Goal: Information Seeking & Learning: Learn about a topic

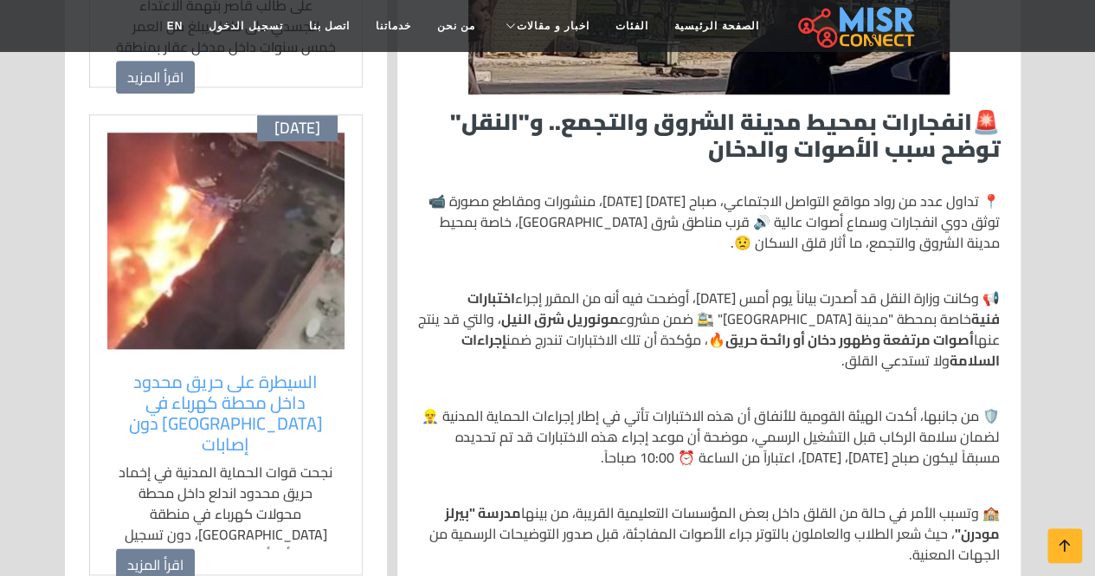
scroll to position [779, 0]
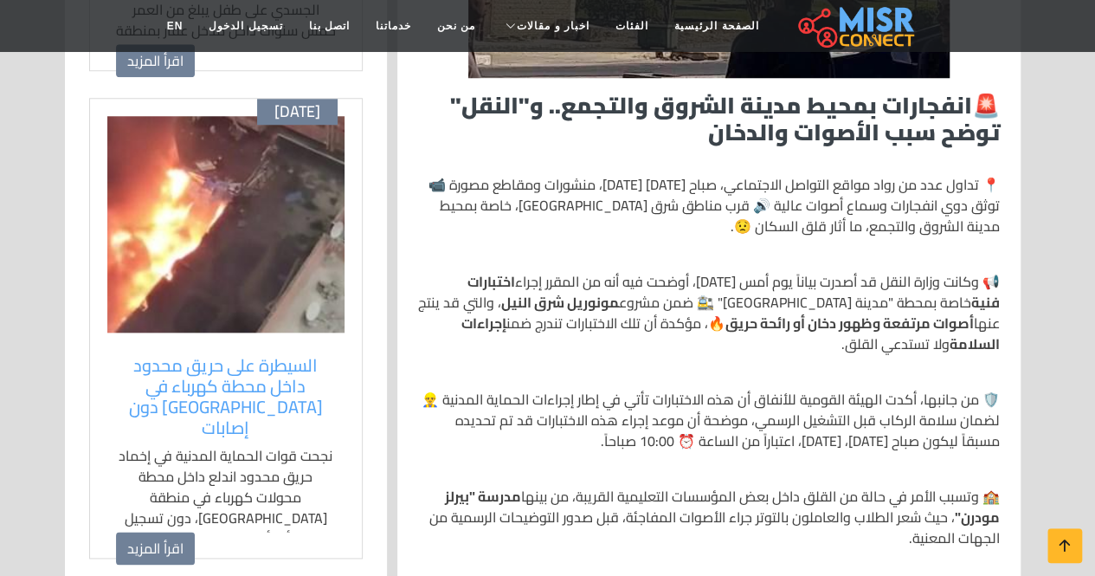
drag, startPoint x: 984, startPoint y: 229, endPoint x: 799, endPoint y: 224, distance: 185.3
click at [799, 224] on p "📍 تداول عدد من رواد مواقع التواصل الاجتماعي، صباح [DATE] [DATE]، منشورات ومقاطع…" at bounding box center [709, 205] width 582 height 62
click at [836, 212] on p "📍 تداول عدد من رواد مواقع التواصل الاجتماعي، صباح [DATE] [DATE]، منشورات ومقاطع…" at bounding box center [709, 205] width 582 height 62
drag, startPoint x: 976, startPoint y: 397, endPoint x: 776, endPoint y: 390, distance: 200.1
click at [776, 390] on p "🛡️ من جانبها، أكدت الهيئة القومية للأنفاق أن هذه الاختبارات تأتي في إطار إجراءا…" at bounding box center [709, 420] width 582 height 62
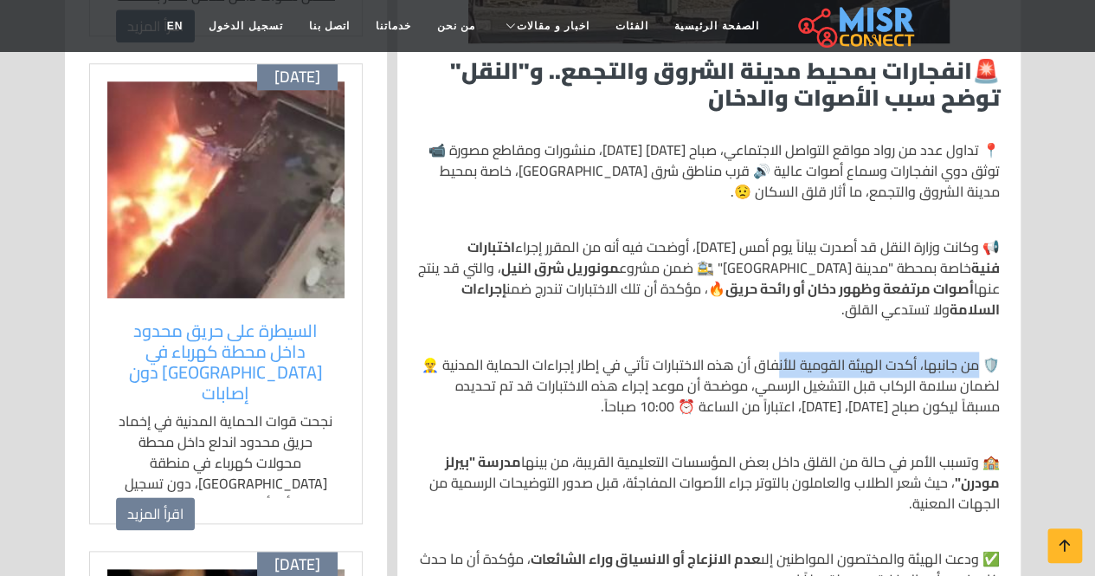
scroll to position [866, 0]
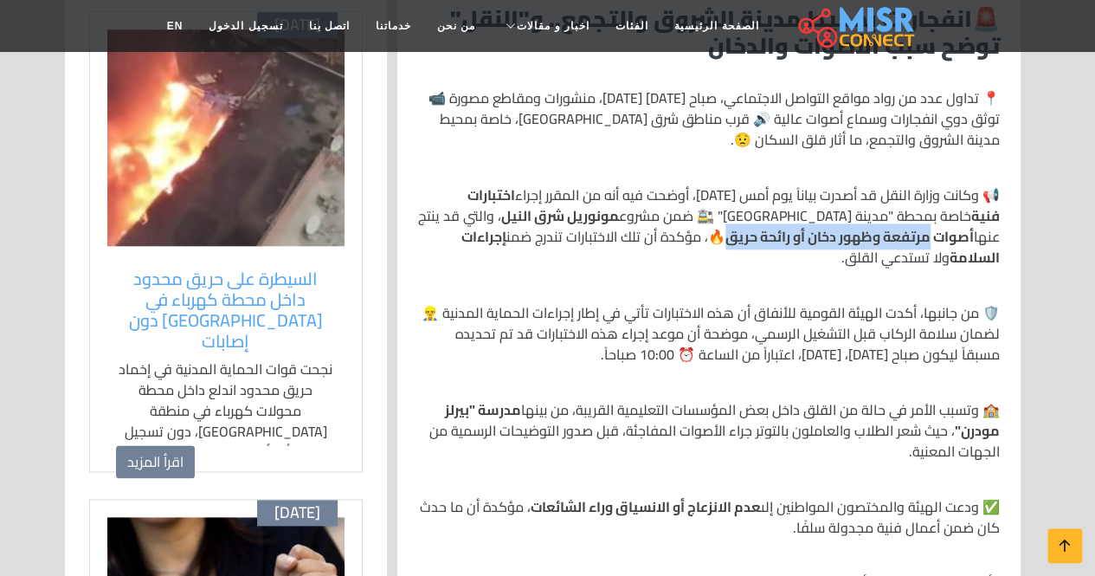
drag, startPoint x: 995, startPoint y: 239, endPoint x: 793, endPoint y: 242, distance: 202.6
click at [793, 242] on strong "أصوات مرتفعة وظهور دخان أو رائحة حريق" at bounding box center [849, 236] width 248 height 26
drag, startPoint x: 762, startPoint y: 237, endPoint x: 889, endPoint y: 267, distance: 130.8
click at [764, 257] on p "📢 وكانت وزارة النقل قد أصدرت بياناً يوم أمس [DATE]، أوضحت فيه أنه من المقرر إجر…" at bounding box center [709, 225] width 582 height 83
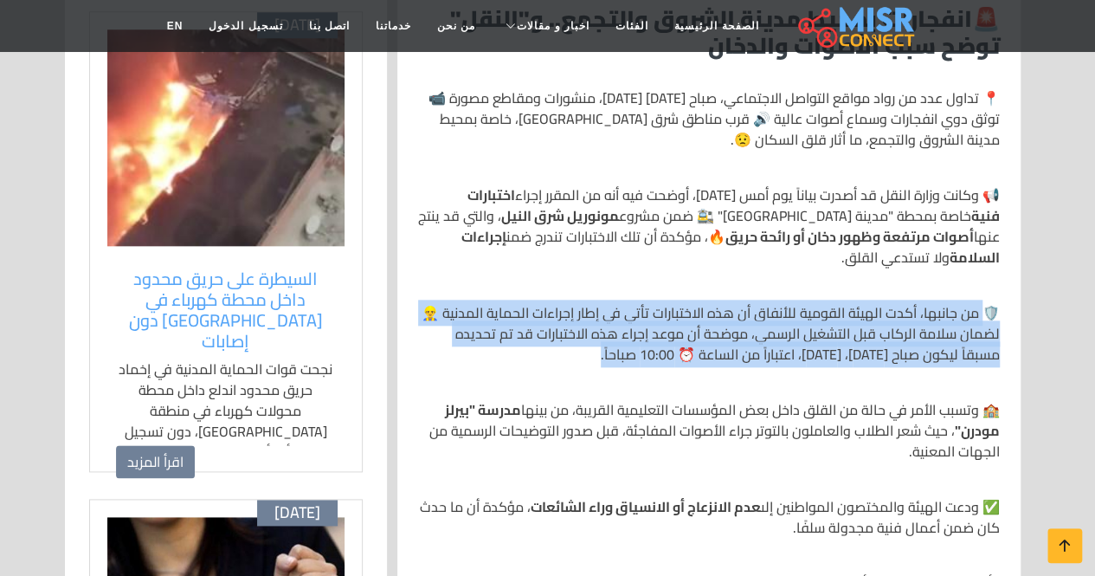
drag, startPoint x: 980, startPoint y: 310, endPoint x: 798, endPoint y: 327, distance: 182.6
click at [648, 356] on p "🛡️ من جانبها، أكدت الهيئة القومية للأنفاق أن هذه الاختبارات تأتي في إطار إجراءا…" at bounding box center [709, 333] width 582 height 62
click at [802, 325] on p "🛡️ من جانبها، أكدت الهيئة القومية للأنفاق أن هذه الاختبارات تأتي في إطار إجراءا…" at bounding box center [709, 333] width 582 height 62
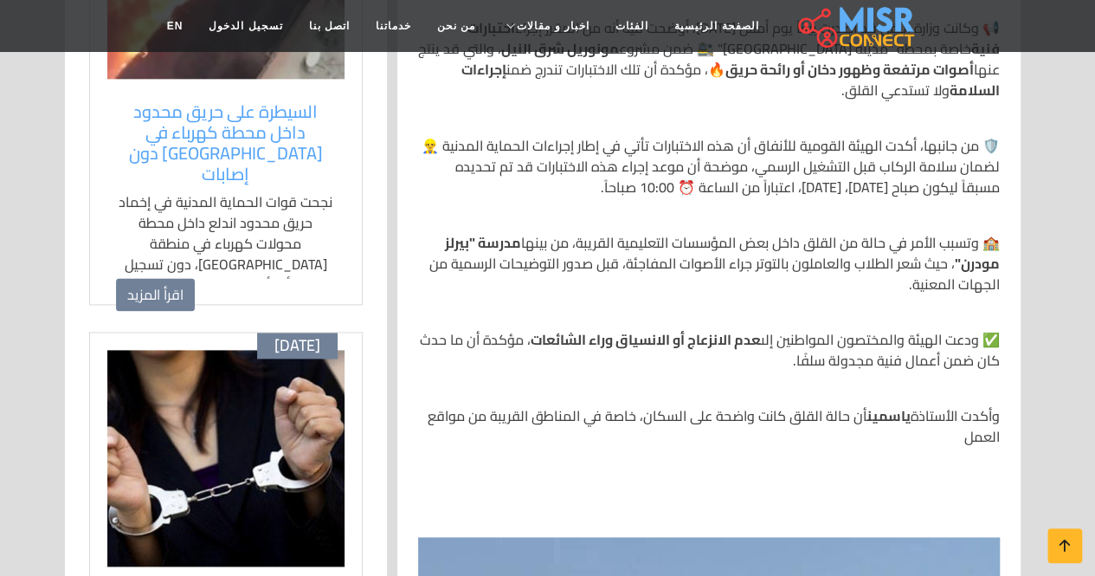
scroll to position [1039, 0]
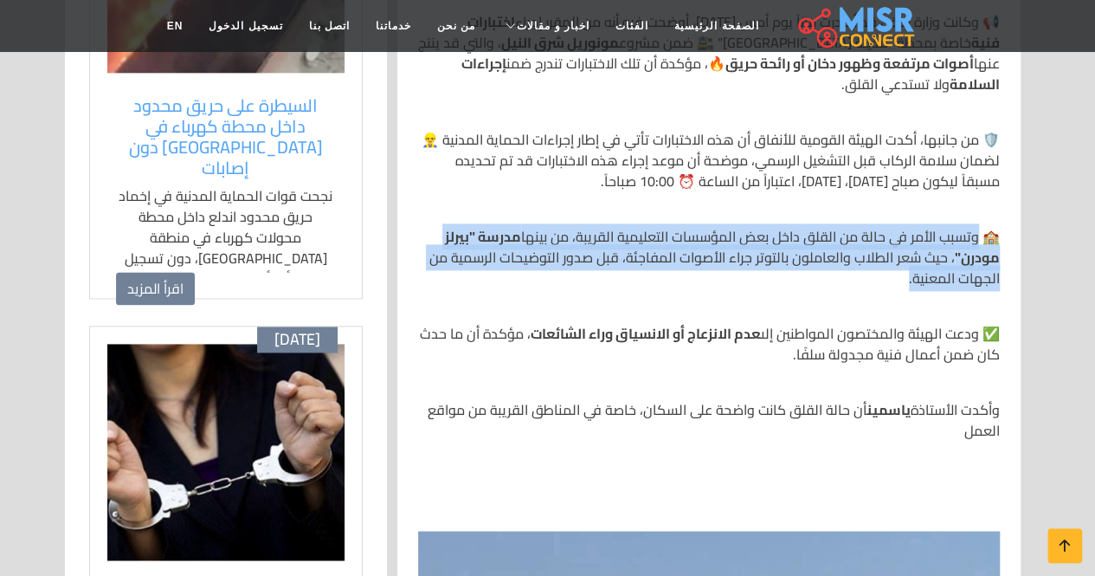
drag, startPoint x: 975, startPoint y: 236, endPoint x: 865, endPoint y: 261, distance: 112.6
click at [882, 286] on p "🏫 وتسبب الأمر في حالة من القلق داخل بعض المؤسسات التعليمية القريبة، من بينها مد…" at bounding box center [709, 257] width 582 height 62
click at [852, 247] on p "🏫 وتسبب الأمر في حالة من القلق داخل بعض المؤسسات التعليمية القريبة، من بينها مد…" at bounding box center [709, 257] width 582 height 62
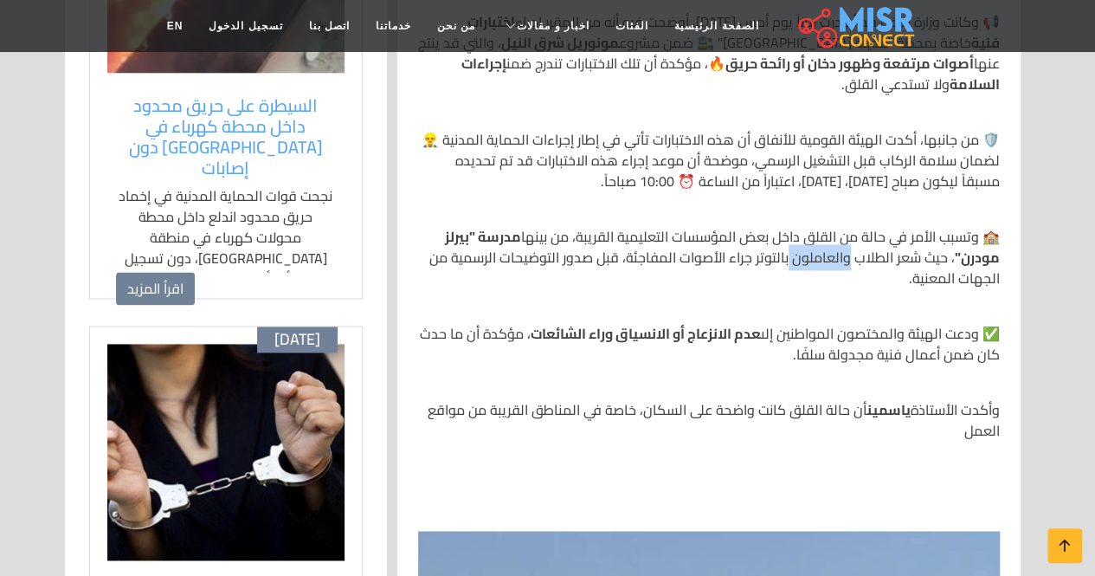
click at [852, 247] on p "🏫 وتسبب الأمر في حالة من القلق داخل بعض المؤسسات التعليمية القريبة، من بينها مد…" at bounding box center [709, 257] width 582 height 62
click at [865, 241] on p "🏫 وتسبب الأمر في حالة من القلق داخل بعض المؤسسات التعليمية القريبة، من بينها مد…" at bounding box center [709, 257] width 582 height 62
drag, startPoint x: 832, startPoint y: 225, endPoint x: 848, endPoint y: 318, distance: 94.1
click at [848, 318] on div "🚨 انفجارات بمحيط مدينة الشروق والتجمع.. و"النقل" توضح سبب الأصوات والدخان 📍 تدا…" at bounding box center [709, 572] width 602 height 1508
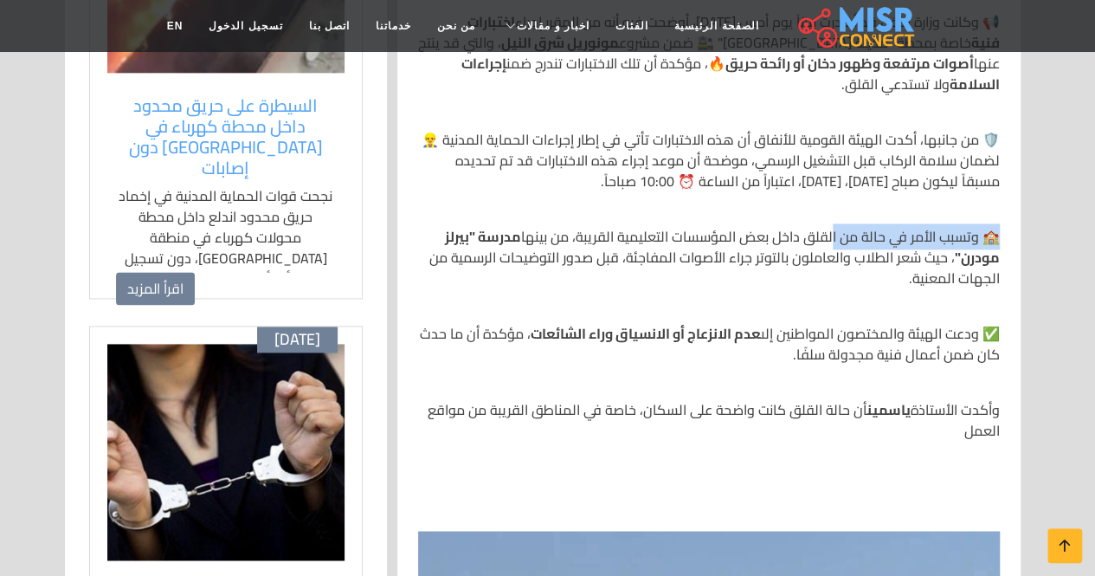
click at [855, 247] on p "🏫 وتسبب الأمر في حالة من القلق داخل بعض المؤسسات التعليمية القريبة، من بينها مد…" at bounding box center [709, 257] width 582 height 62
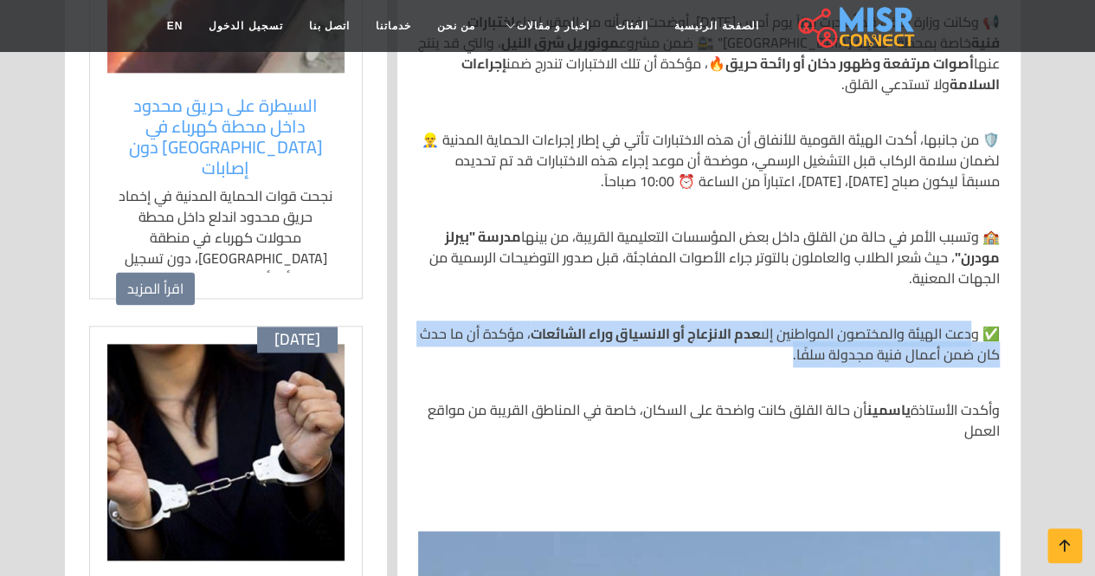
drag, startPoint x: 974, startPoint y: 332, endPoint x: 757, endPoint y: 361, distance: 218.3
click at [757, 361] on p "✅ ودعت الهيئة والمختصون المواطنين إلى عدم الانزعاج أو الانسياق وراء الشائعات ، …" at bounding box center [709, 344] width 582 height 42
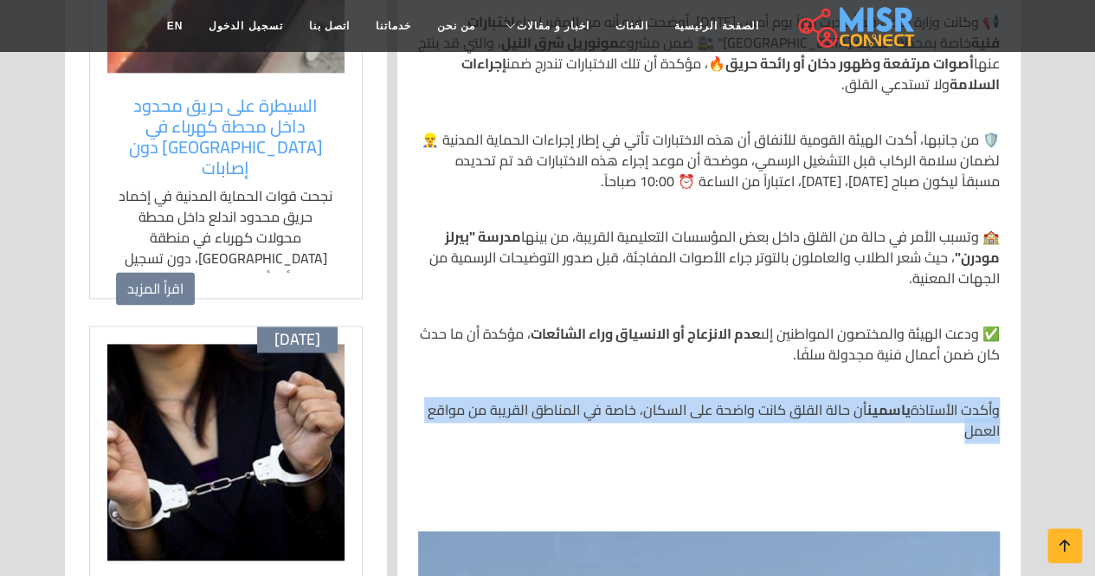
drag, startPoint x: 999, startPoint y: 408, endPoint x: 913, endPoint y: 435, distance: 89.8
click at [913, 435] on div "🚨 انفجارات بمحيط مدينة الشروق والتجمع.. و"النقل" توضح سبب الأصوات والدخان 📍 تدا…" at bounding box center [709, 572] width 602 height 1508
click at [815, 404] on p "وأكدت الأستاذة [PERSON_NAME] أن حالة القلق كانت واضحة على السكان، خاصة في المنا…" at bounding box center [709, 420] width 582 height 42
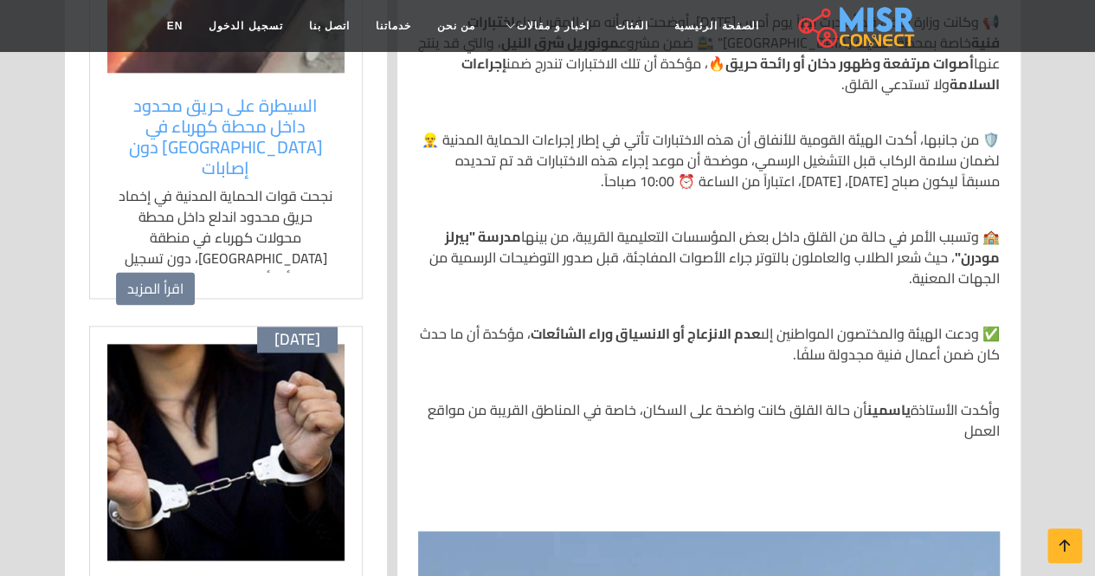
click at [1084, 342] on section "انفجارات بمحيط مدينة الشروق والتجمع [DATE] 📍 تداول عدد من رواد مواقع التواصل ال…" at bounding box center [547, 247] width 1095 height 2297
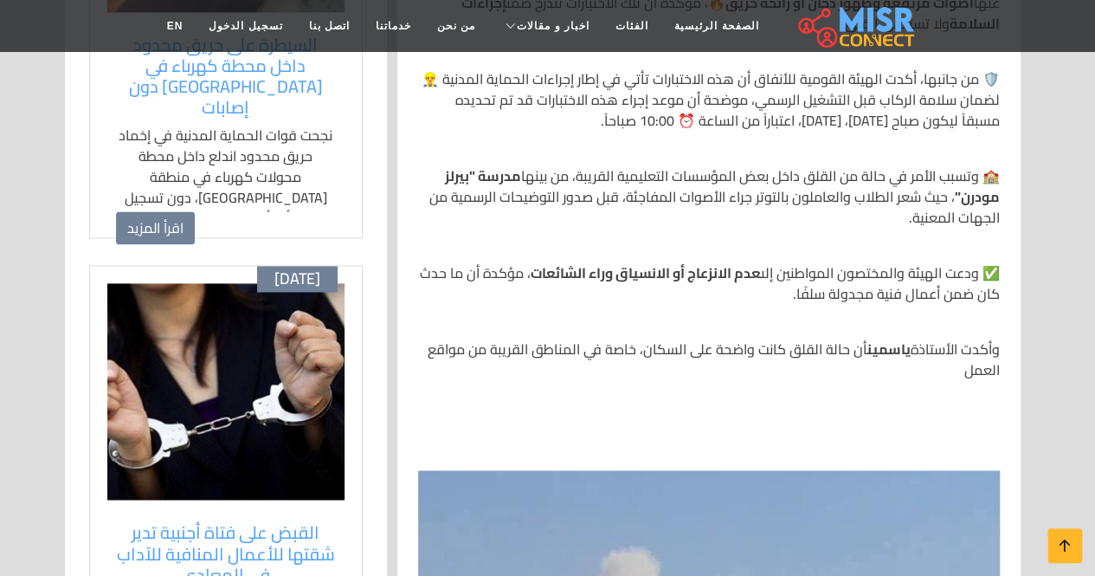
scroll to position [1125, 0]
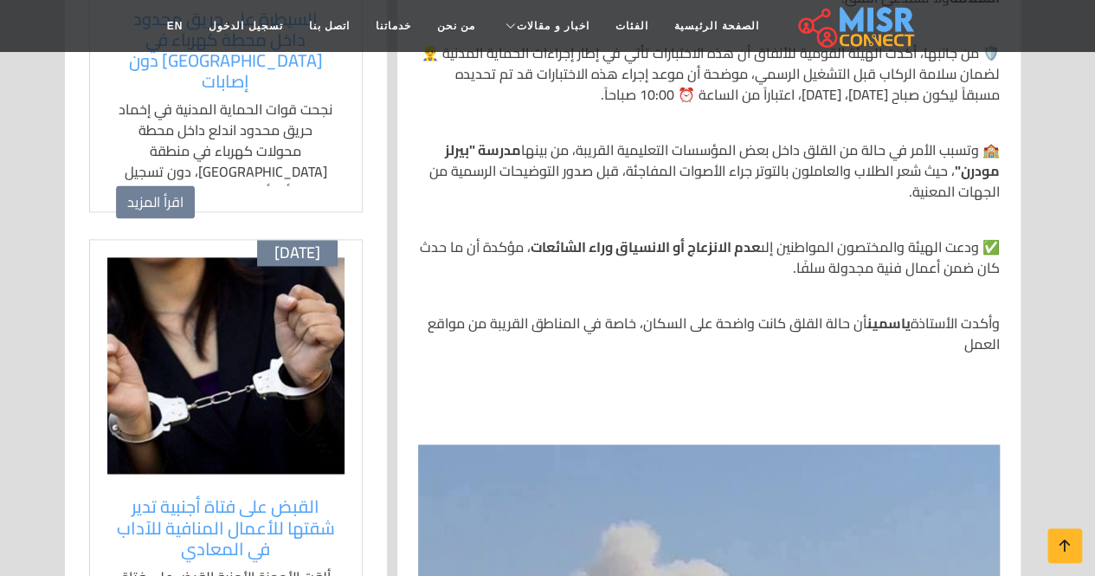
click at [980, 146] on p "🏫 وتسبب الأمر في حالة من القلق داخل بعض المؤسسات التعليمية القريبة، من بينها مد…" at bounding box center [709, 170] width 582 height 62
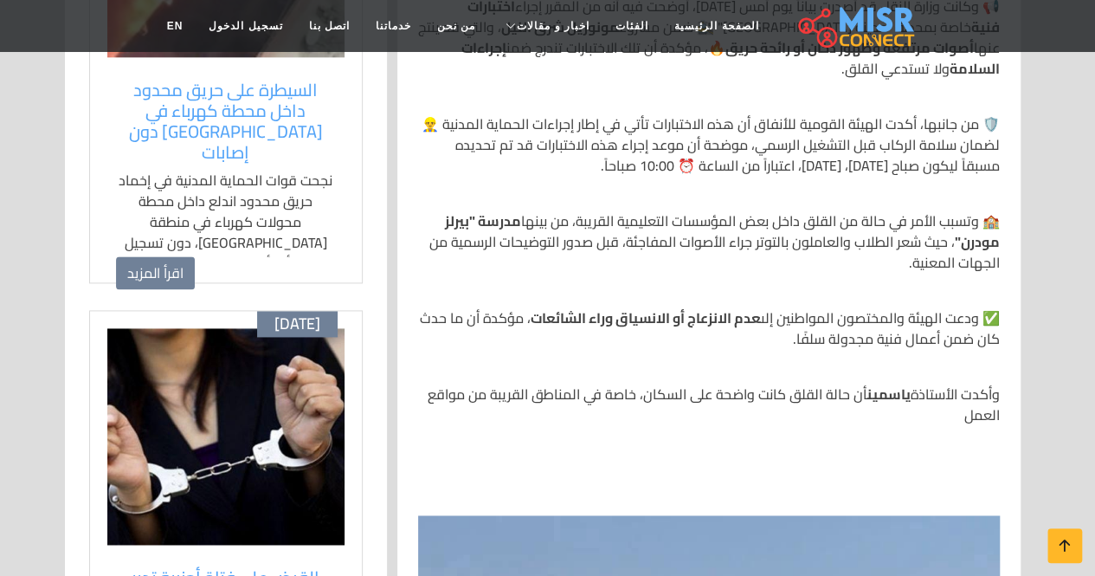
scroll to position [1039, 0]
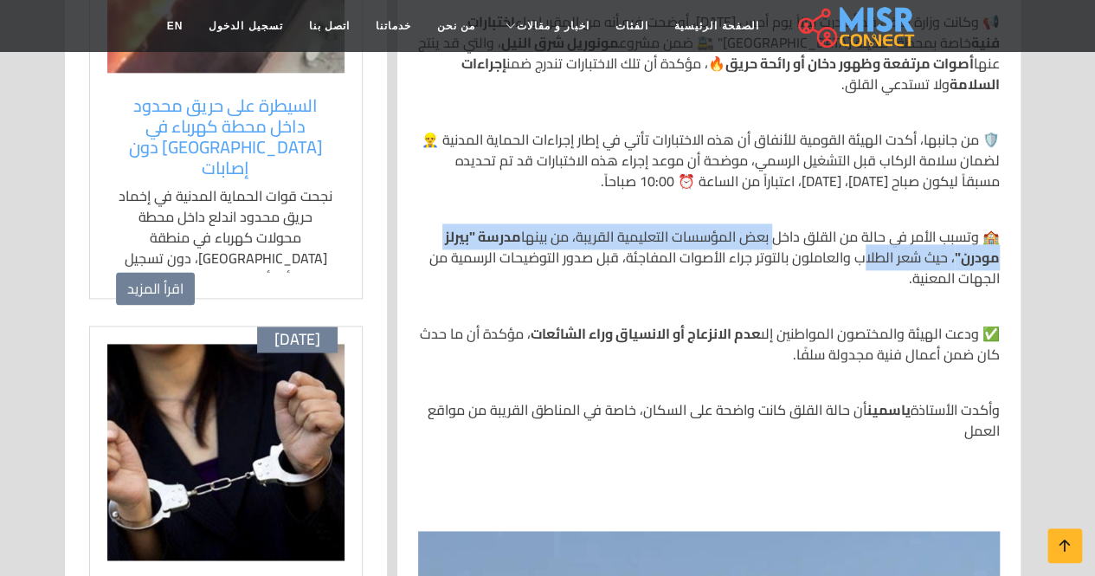
drag, startPoint x: 770, startPoint y: 237, endPoint x: 868, endPoint y: 262, distance: 101.0
click at [868, 262] on p "🏫 وتسبب الأمر في حالة من القلق داخل بعض المؤسسات التعليمية القريبة، من بينها مد…" at bounding box center [709, 257] width 582 height 62
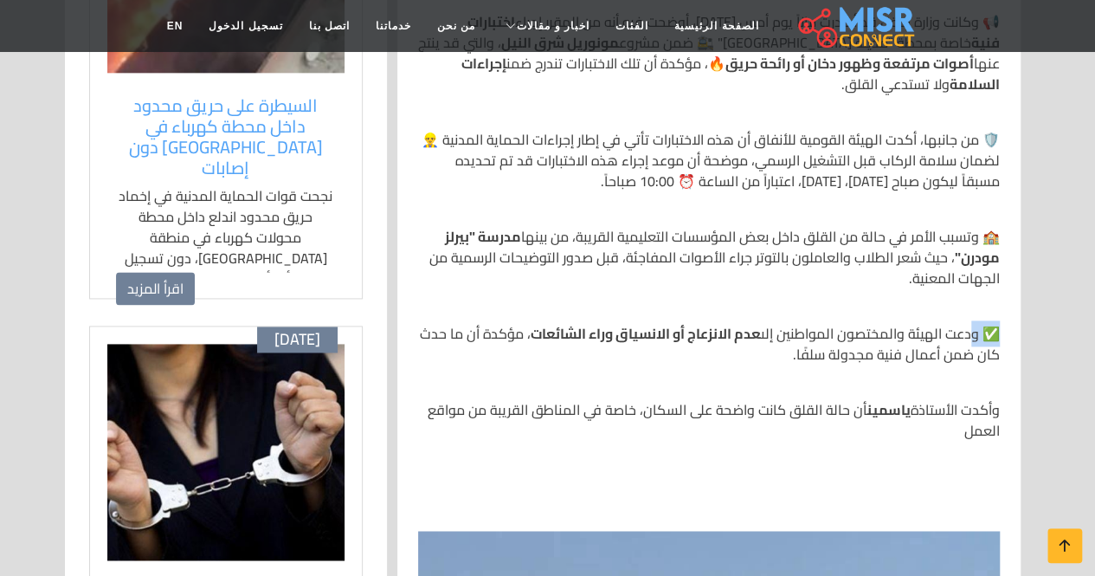
drag, startPoint x: 973, startPoint y: 332, endPoint x: 736, endPoint y: 368, distance: 240.0
click at [736, 368] on div "🚨 انفجارات بمحيط مدينة الشروق والتجمع.. و"النقل" توضح سبب الأصوات والدخان 📍 تدا…" at bounding box center [709, 572] width 602 height 1508
click at [746, 344] on strong "عدم الانزعاج أو الانسياق وراء الشائعات" at bounding box center [646, 333] width 230 height 26
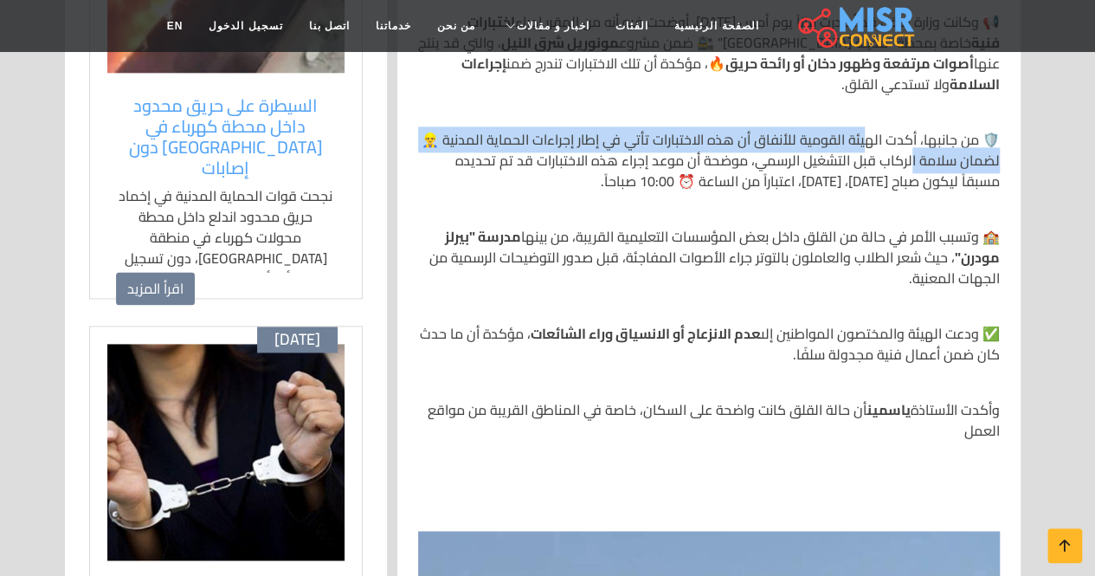
drag, startPoint x: 863, startPoint y: 141, endPoint x: 912, endPoint y: 165, distance: 55.0
click at [912, 165] on p "🛡️ من جانبها، أكدت الهيئة القومية للأنفاق أن هذه الاختبارات تأتي في إطار إجراءا…" at bounding box center [709, 160] width 582 height 62
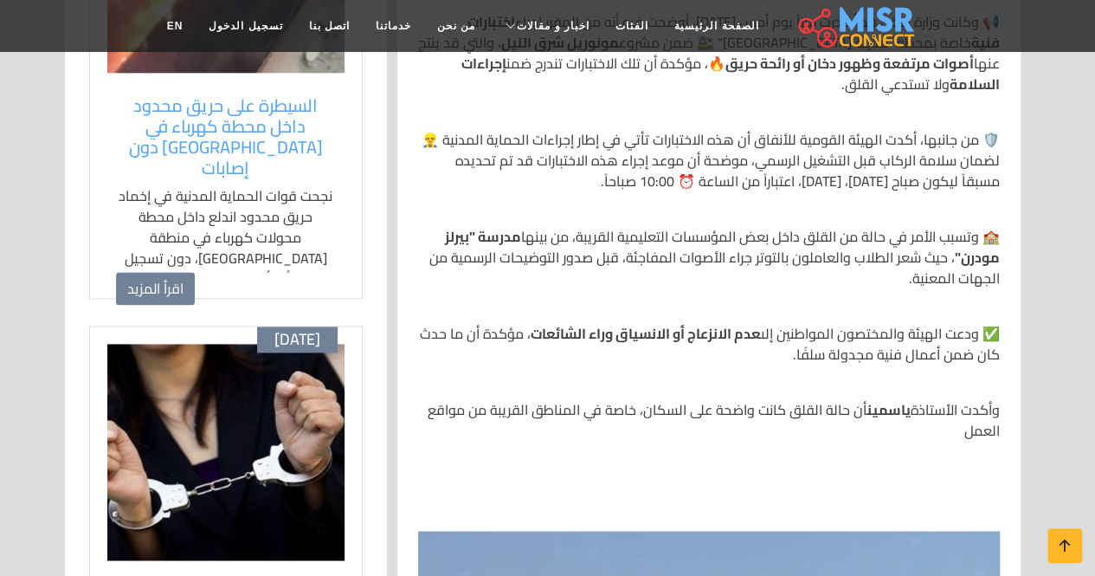
click at [901, 188] on p "🛡️ من جانبها، أكدت الهيئة القومية للأنفاق أن هذه الاختبارات تأتي في إطار إجراءا…" at bounding box center [709, 160] width 582 height 62
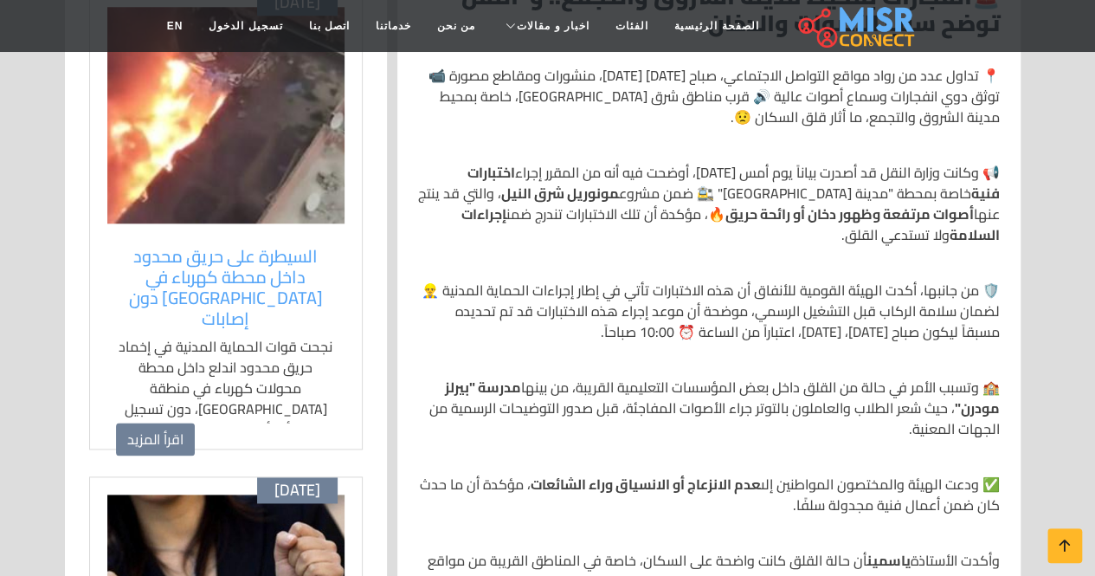
scroll to position [866, 0]
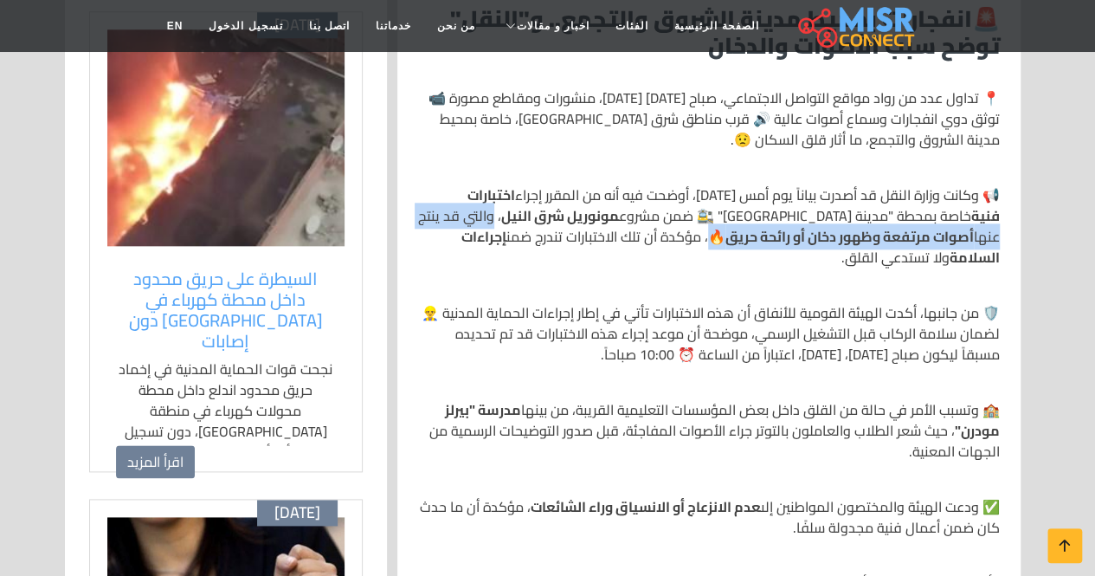
drag, startPoint x: 608, startPoint y: 217, endPoint x: 783, endPoint y: 235, distance: 175.7
click at [781, 236] on p "📢 وكانت وزارة النقل قد أصدرت بياناً يوم أمس [DATE]، أوضحت فيه أنه من المقرر إجر…" at bounding box center [709, 225] width 582 height 83
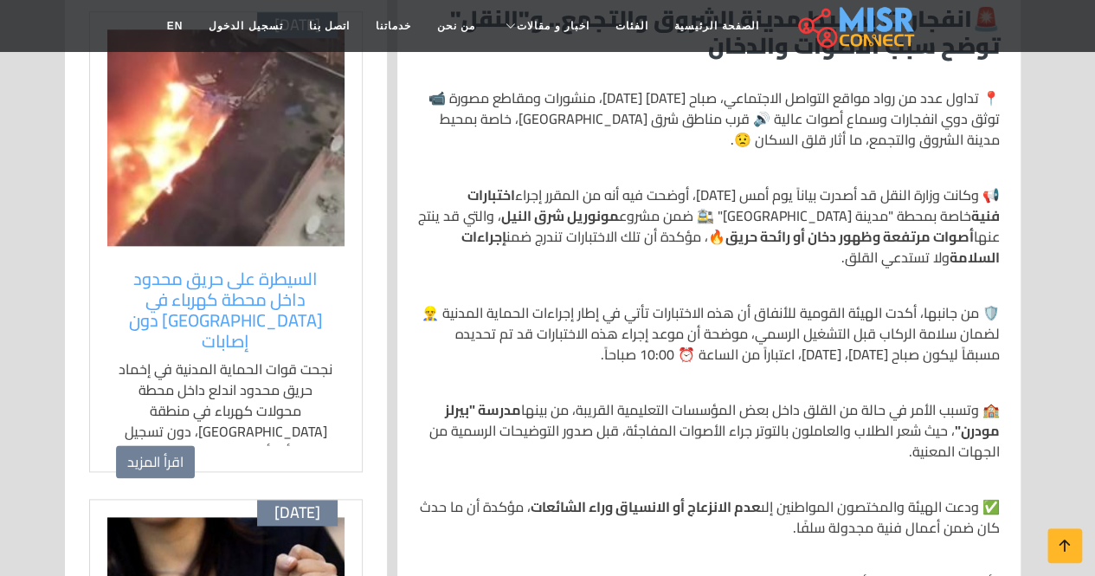
drag, startPoint x: 746, startPoint y: 231, endPoint x: 691, endPoint y: 247, distance: 57.6
click at [744, 232] on p "📢 وكانت وزارة النقل قد أصدرت بياناً يوم أمس [DATE]، أوضحت فيه أنه من المقرر إجر…" at bounding box center [709, 225] width 582 height 83
